Goal: Information Seeking & Learning: Learn about a topic

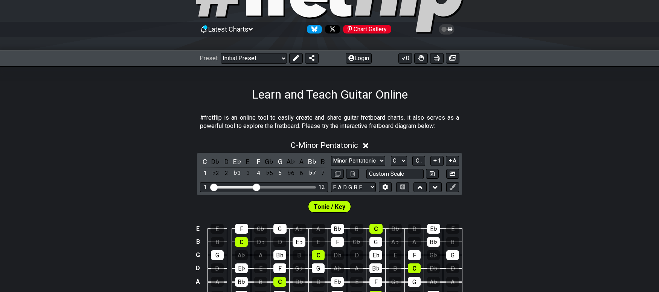
scroll to position [113, 0]
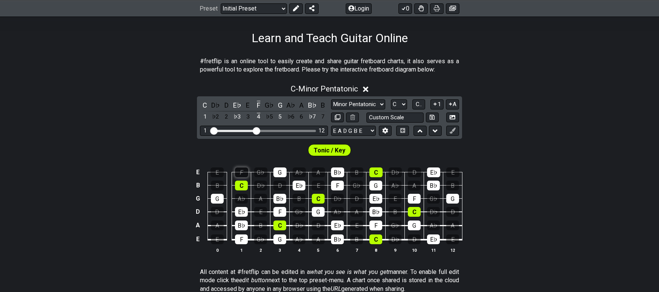
click at [245, 177] on div "F" at bounding box center [241, 172] width 13 height 10
click at [243, 174] on div "F" at bounding box center [241, 172] width 13 height 10
drag, startPoint x: 275, startPoint y: 58, endPoint x: 304, endPoint y: 111, distance: 61.1
drag, startPoint x: 304, startPoint y: 111, endPoint x: 281, endPoint y: 150, distance: 45.1
click at [275, 151] on div "Tonic / Key" at bounding box center [329, 148] width 659 height 19
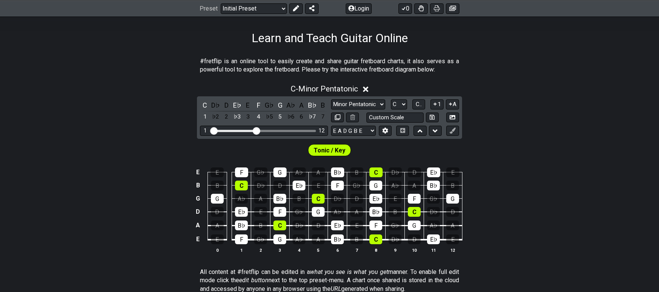
click at [335, 149] on span "Tonic / Key" at bounding box center [329, 150] width 32 height 11
click at [324, 149] on span "Tonic / Key" at bounding box center [329, 150] width 32 height 11
click at [254, 130] on input "Visible fret range" at bounding box center [263, 130] width 107 height 0
click at [217, 130] on input "Visible fret range" at bounding box center [263, 130] width 107 height 0
click at [238, 174] on div "F" at bounding box center [241, 172] width 13 height 10
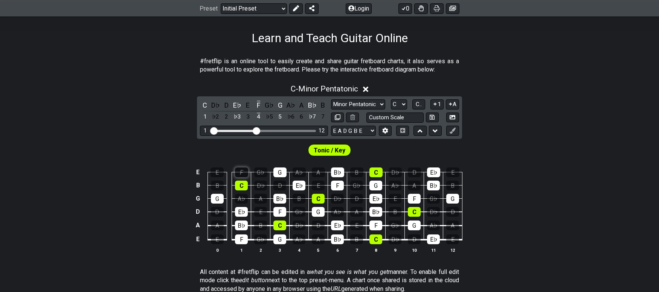
click at [238, 171] on div "F" at bounding box center [241, 172] width 13 height 10
click at [335, 149] on span "Tonic / Key" at bounding box center [329, 150] width 32 height 11
click at [357, 105] on select "Minor Pentatonic Click to edit Minor Pentatonic Major Pentatonic Minor Blues Ma…" at bounding box center [358, 104] width 54 height 10
click at [358, 105] on select "Minor Pentatonic Click to edit Minor Pentatonic Major Pentatonic Minor Blues Ma…" at bounding box center [358, 104] width 54 height 10
click at [314, 108] on div "B♭" at bounding box center [312, 105] width 10 height 10
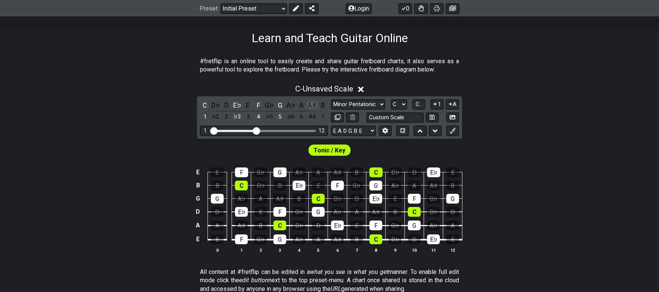
click at [313, 106] on div "A♯" at bounding box center [312, 105] width 10 height 10
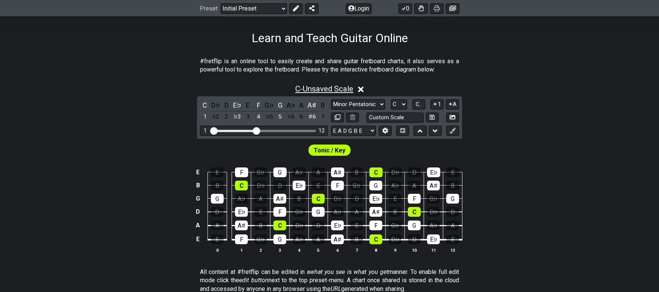
click at [353, 89] on span "C - Unsaved Scale" at bounding box center [324, 88] width 58 height 9
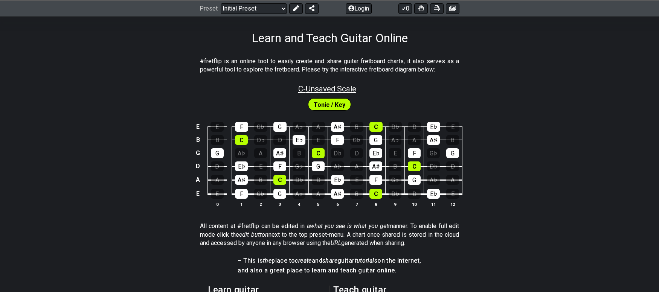
click at [354, 89] on span "C - Unsaved Scale" at bounding box center [327, 88] width 58 height 9
select select "C"
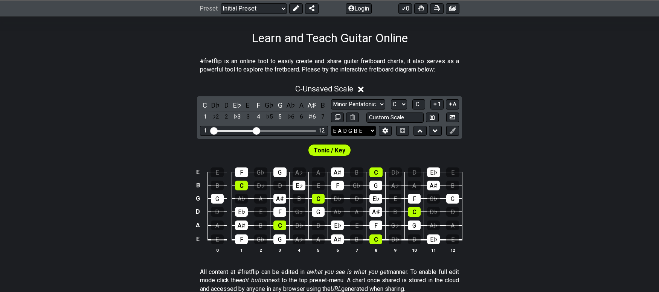
click at [372, 131] on select "E A D G B E E A D G B E E A D G B E B E A D F♯ B A D G C E A D A D G B E E♭ A♭ …" at bounding box center [353, 131] width 45 height 10
click at [416, 106] on span "C.." at bounding box center [418, 104] width 6 height 7
click at [419, 102] on span "1..7" at bounding box center [418, 104] width 9 height 7
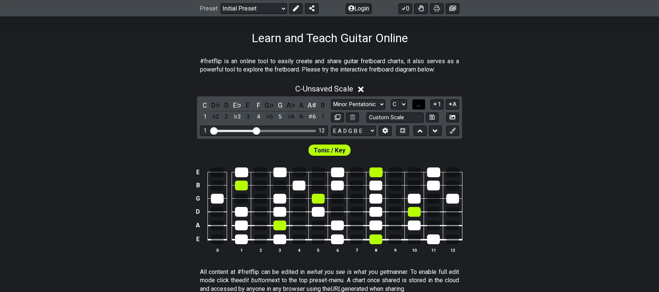
click at [417, 105] on span "..." at bounding box center [418, 104] width 3 height 7
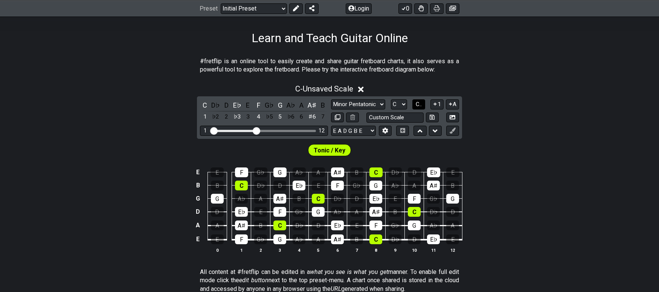
click at [417, 105] on span "C.." at bounding box center [418, 104] width 6 height 7
click at [417, 105] on span "1..7" at bounding box center [418, 104] width 9 height 7
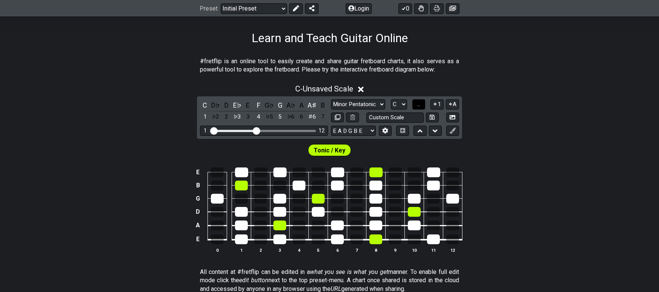
click at [417, 105] on span "..." at bounding box center [418, 104] width 3 height 7
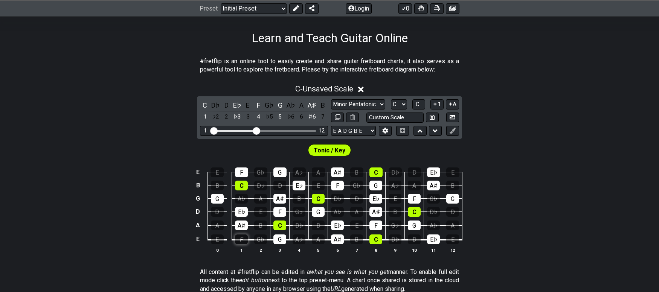
click at [246, 239] on div "F" at bounding box center [241, 239] width 13 height 10
click at [242, 236] on div "F" at bounding box center [241, 239] width 13 height 10
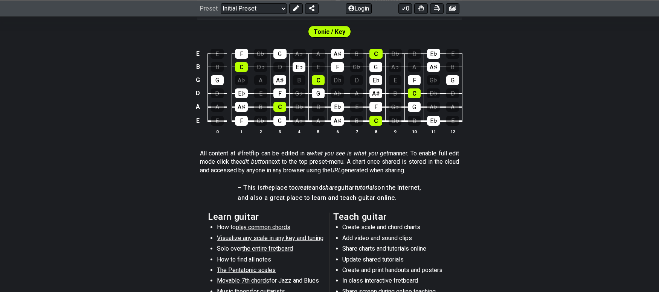
scroll to position [263, 0]
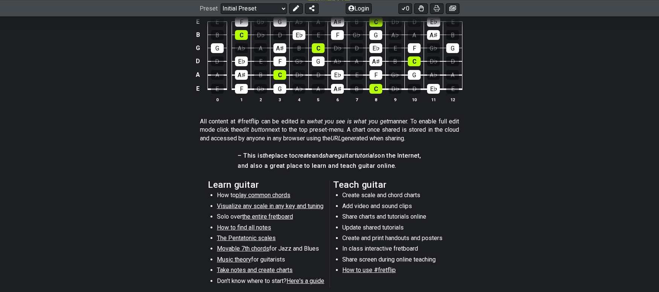
click at [264, 207] on span "Visualize any scale in any key and tuning" at bounding box center [270, 205] width 106 height 7
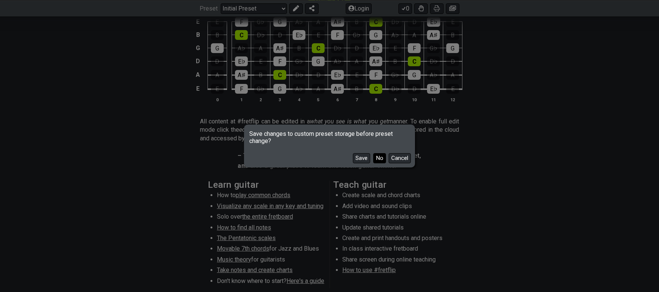
click at [381, 159] on button "No" at bounding box center [379, 158] width 13 height 10
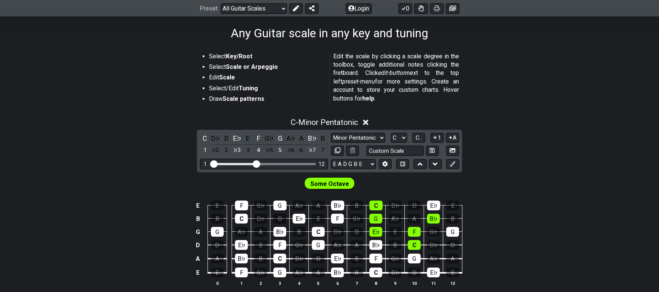
scroll to position [57, 0]
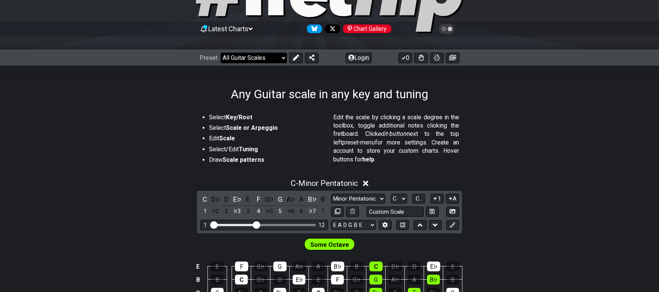
click at [282, 58] on select "Welcome to #fretflip! Initial Preset Custom Preset Minor Pentatonic Major Penta…" at bounding box center [254, 58] width 66 height 11
click at [221, 53] on select "Welcome to #fretflip! Initial Preset Custom Preset Minor Pentatonic Major Penta…" at bounding box center [254, 58] width 66 height 11
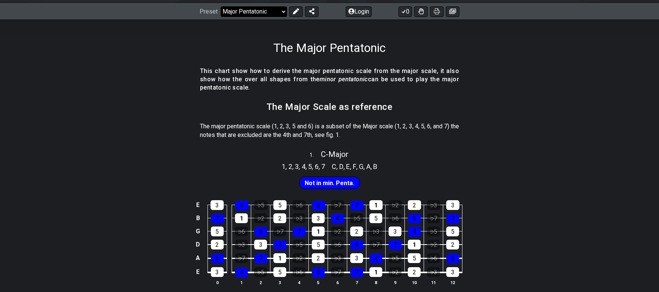
scroll to position [94, 0]
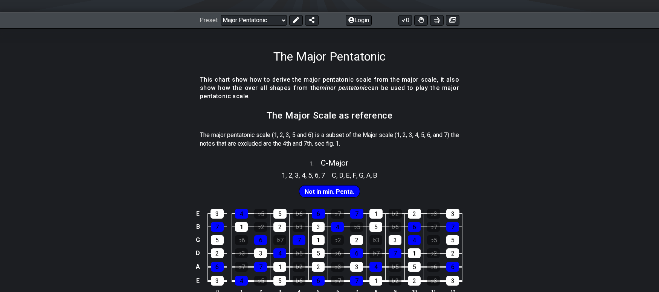
click at [335, 191] on span "Not in min. Penta." at bounding box center [329, 191] width 50 height 11
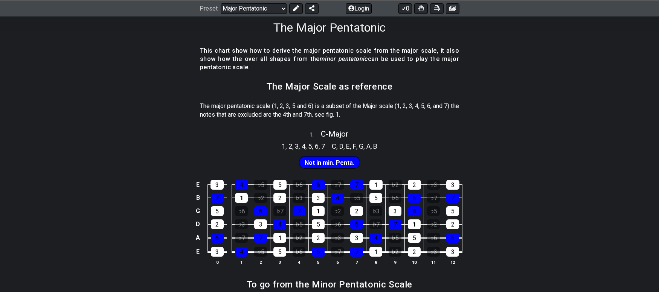
scroll to position [170, 0]
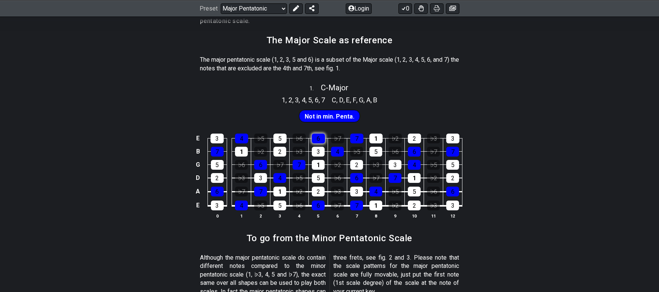
click at [323, 141] on div "6" at bounding box center [318, 139] width 13 height 10
click at [322, 139] on div "6" at bounding box center [318, 139] width 13 height 10
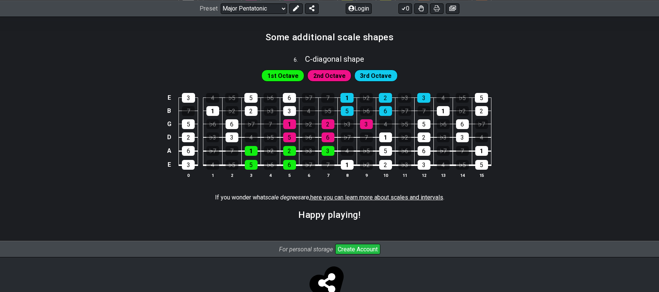
scroll to position [1059, 0]
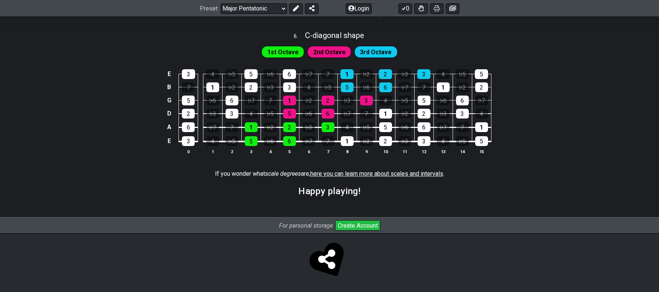
click at [383, 176] on span "here you can learn more about scales and intervals" at bounding box center [376, 173] width 133 height 7
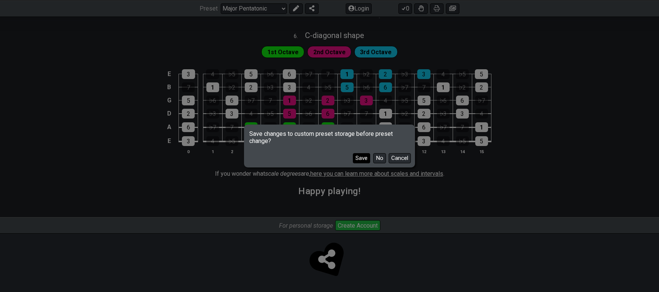
click at [360, 161] on button "Save" at bounding box center [361, 158] width 17 height 10
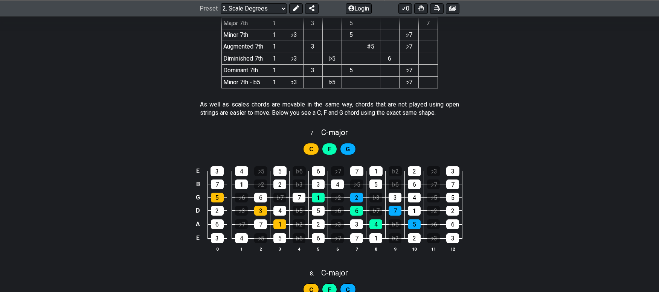
scroll to position [1580, 0]
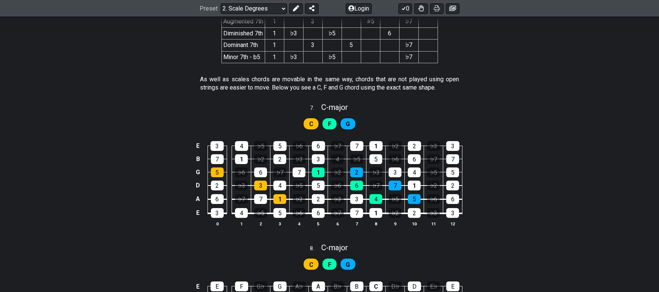
drag, startPoint x: 333, startPoint y: 161, endPoint x: 105, endPoint y: 154, distance: 228.1
click at [105, 154] on div "E 3 4 ♭5 5 ♭6 6 ♭7 7 1 ♭2 2 ♭3 3 B 7 1 ♭2 2 ♭3 3 4 ♭5 5 ♭6 6 ♭7 7 G 5 ♭6 6 ♭7 7…" at bounding box center [329, 184] width 659 height 106
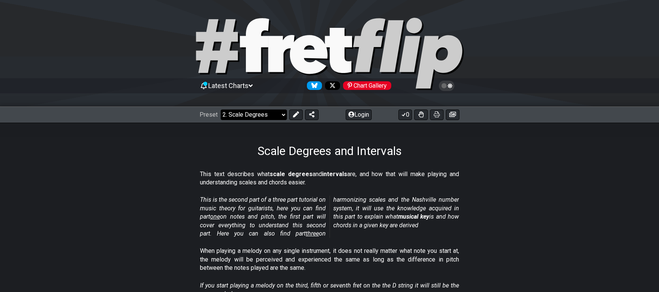
click at [282, 114] on select "Welcome to #fretflip! Initial Preset The Major Pentatonic Minor Pentatonic Majo…" at bounding box center [254, 115] width 66 height 11
click at [221, 110] on select "Welcome to #fretflip! Initial Preset The Major Pentatonic Minor Pentatonic Majo…" at bounding box center [254, 115] width 66 height 11
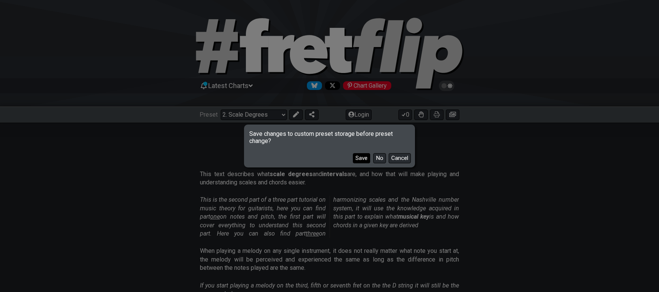
click at [364, 157] on button "Save" at bounding box center [361, 158] width 17 height 10
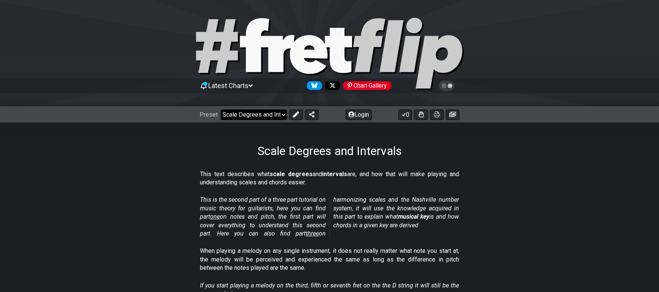
click at [271, 116] on select "Welcome to #fretflip! Initial Preset Scale Degrees and Intervals Minor Pentaton…" at bounding box center [254, 115] width 66 height 11
click at [221, 110] on select "Welcome to #fretflip! Initial Preset Scale Degrees and Intervals Minor Pentaton…" at bounding box center [254, 115] width 66 height 11
select select "/minor-pentatonic"
select select "C"
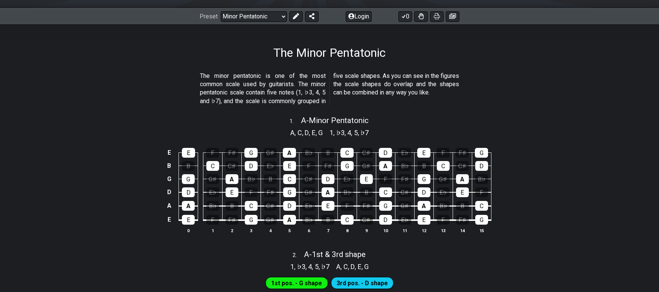
scroll to position [113, 0]
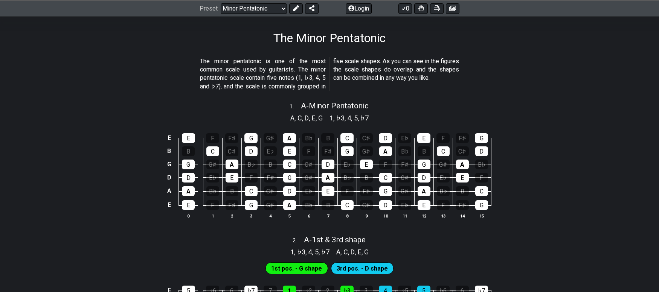
click at [148, 210] on div "E E F F♯ G G♯ A B♭ B C C♯ D E♭ E F F♯ G B B C C♯ D E♭ E F F♯ G G♯ A B♭ B C C♯ D…" at bounding box center [329, 176] width 659 height 106
click at [282, 7] on select "Welcome to #fretflip! Initial Preset Scale Degrees and Intervals Minor Pentaton…" at bounding box center [254, 8] width 66 height 11
click at [221, 3] on select "Welcome to #fretflip! Initial Preset Scale Degrees and Intervals Minor Pentaton…" at bounding box center [254, 8] width 66 height 11
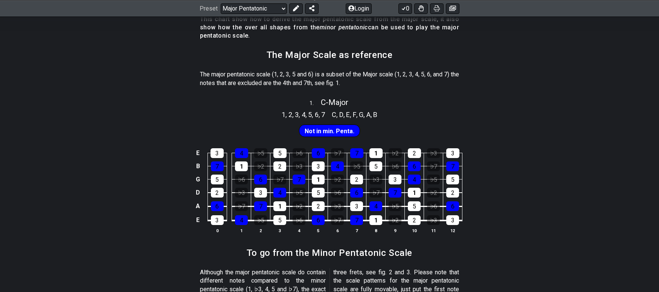
scroll to position [188, 0]
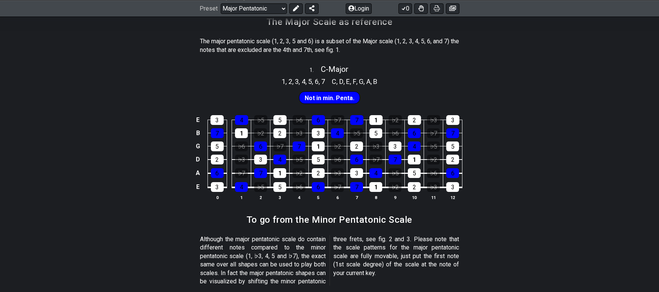
drag, startPoint x: 394, startPoint y: 160, endPoint x: 467, endPoint y: 140, distance: 75.0
click at [467, 142] on div "E 3 4 ♭5 5 ♭6 6 ♭7 7 1 ♭2 2 ♭3 3 B 7 1 ♭2 2 ♭3 3 4 ♭5 5 ♭6 6 ♭7 7 G 5 ♭6 6 ♭7 7…" at bounding box center [329, 158] width 659 height 106
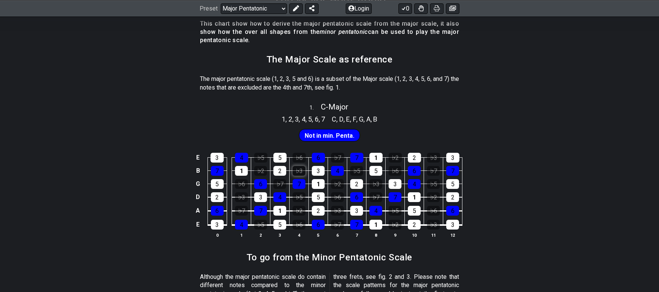
scroll to position [0, 0]
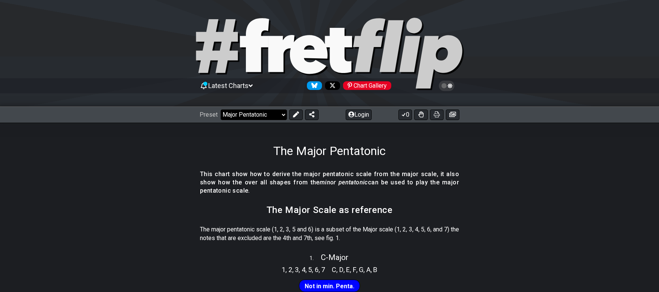
click at [280, 114] on select "Welcome to #fretflip! Initial Preset Scale Degrees and Intervals Minor Pentaton…" at bounding box center [254, 115] width 66 height 11
click at [221, 110] on select "Welcome to #fretflip! Initial Preset Scale Degrees and Intervals Minor Pentaton…" at bounding box center [254, 115] width 66 height 11
select select "/the-7-modes"
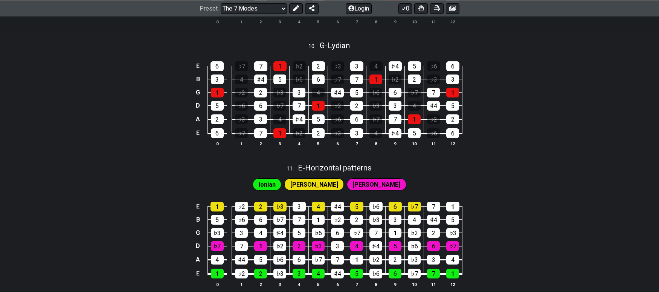
scroll to position [1355, 0]
